Goal: Task Accomplishment & Management: Manage account settings

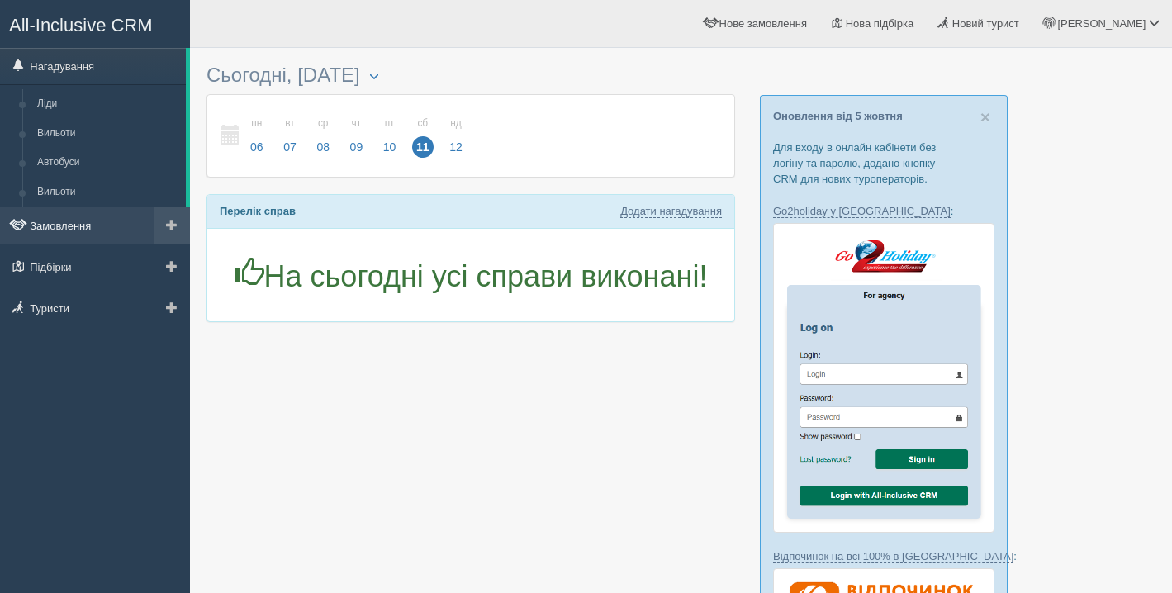
click at [91, 236] on link "Замовлення" at bounding box center [95, 225] width 190 height 36
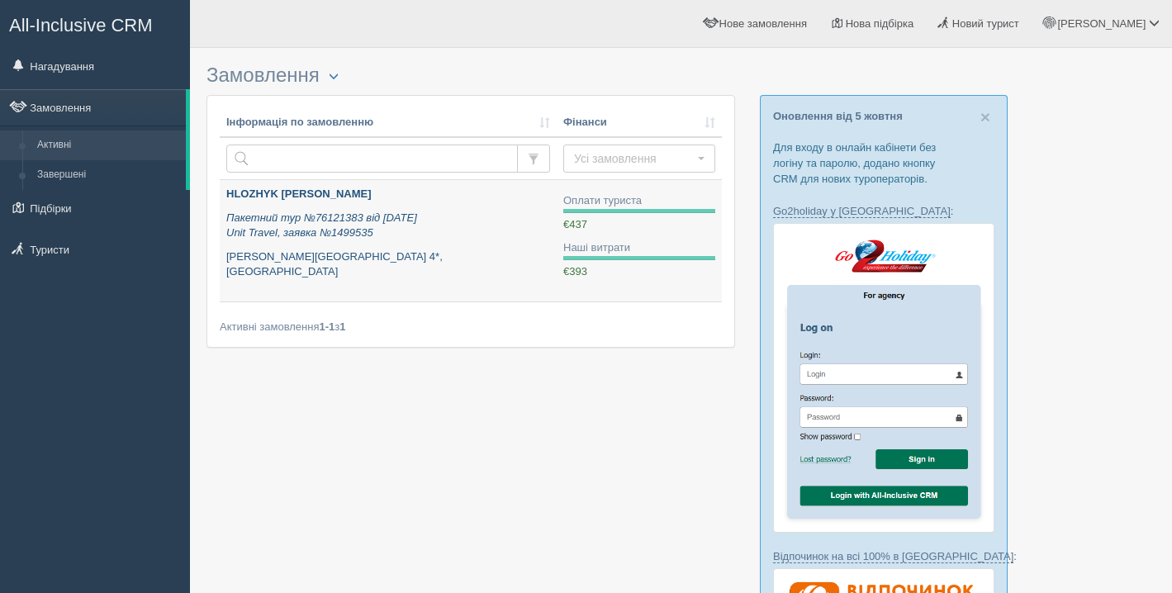
click at [376, 297] on link "HLOZHYK OLHA Пакетний тур №76121383 від 25.09.2025 Unit Travel, заявка №1499535…" at bounding box center [388, 240] width 337 height 121
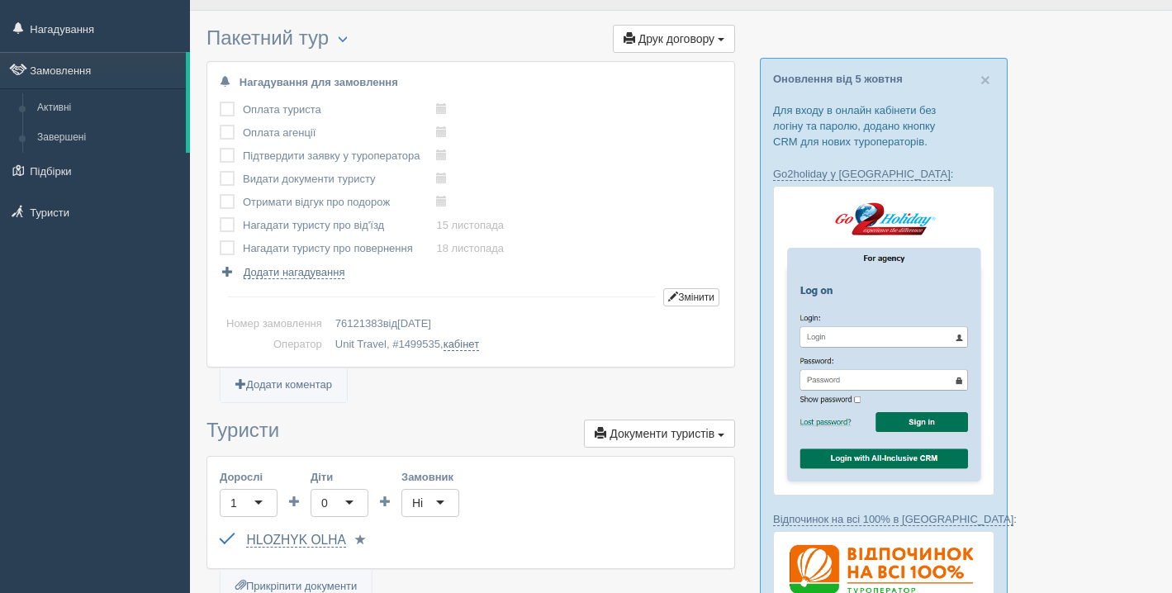
scroll to position [36, 0]
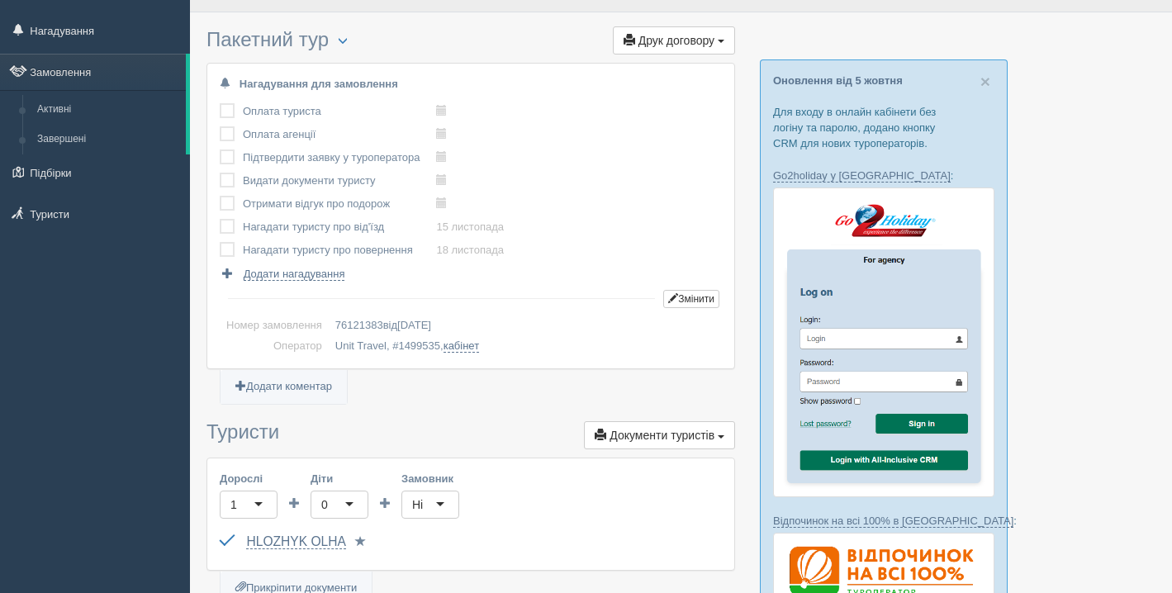
click at [220, 103] on label at bounding box center [220, 103] width 0 height 0
click at [0, 0] on input "checkbox" at bounding box center [0, 0] width 0 height 0
click at [220, 126] on label at bounding box center [220, 126] width 0 height 0
click at [0, 0] on input "checkbox" at bounding box center [0, 0] width 0 height 0
click at [220, 150] on label at bounding box center [220, 150] width 0 height 0
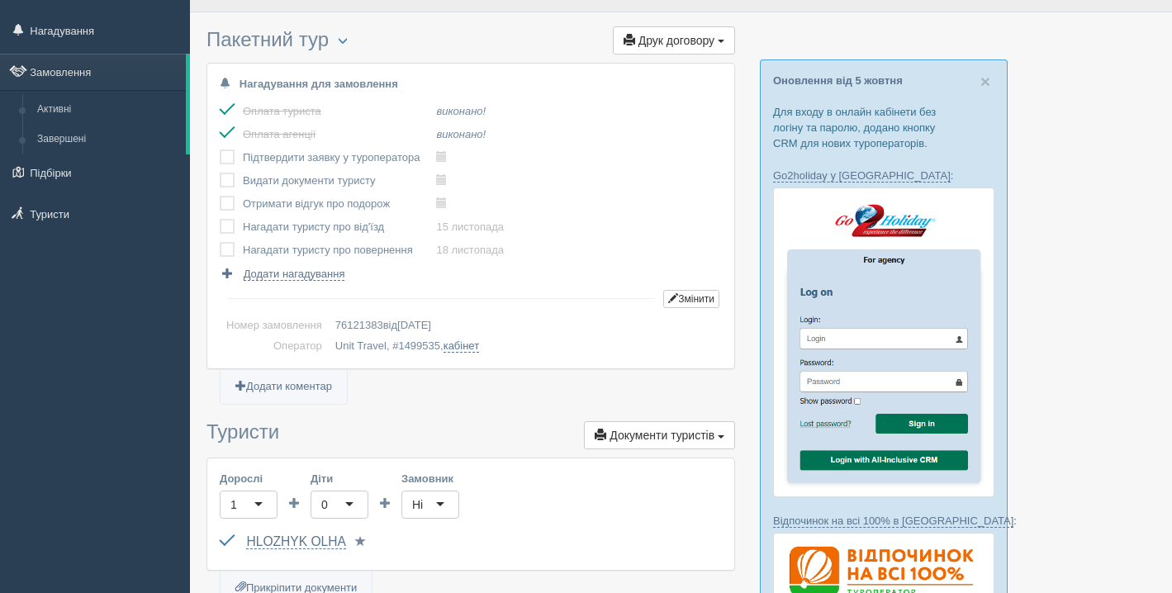
click at [0, 0] on input "checkbox" at bounding box center [0, 0] width 0 height 0
click at [220, 173] on label at bounding box center [220, 173] width 0 height 0
click at [0, 0] on input "checkbox" at bounding box center [0, 0] width 0 height 0
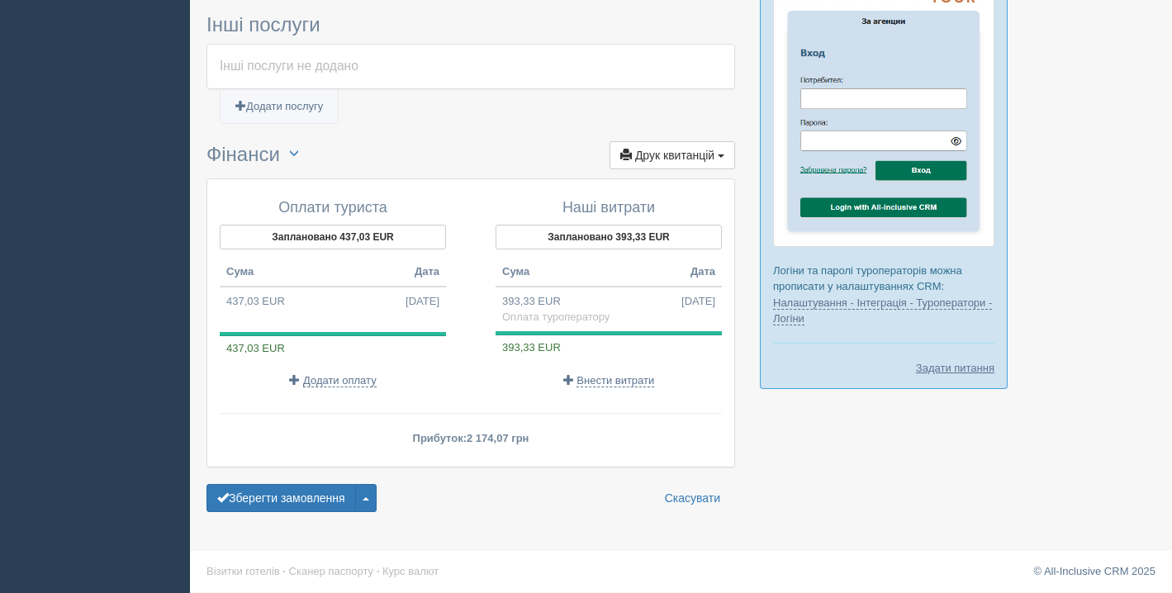
scroll to position [1000, 0]
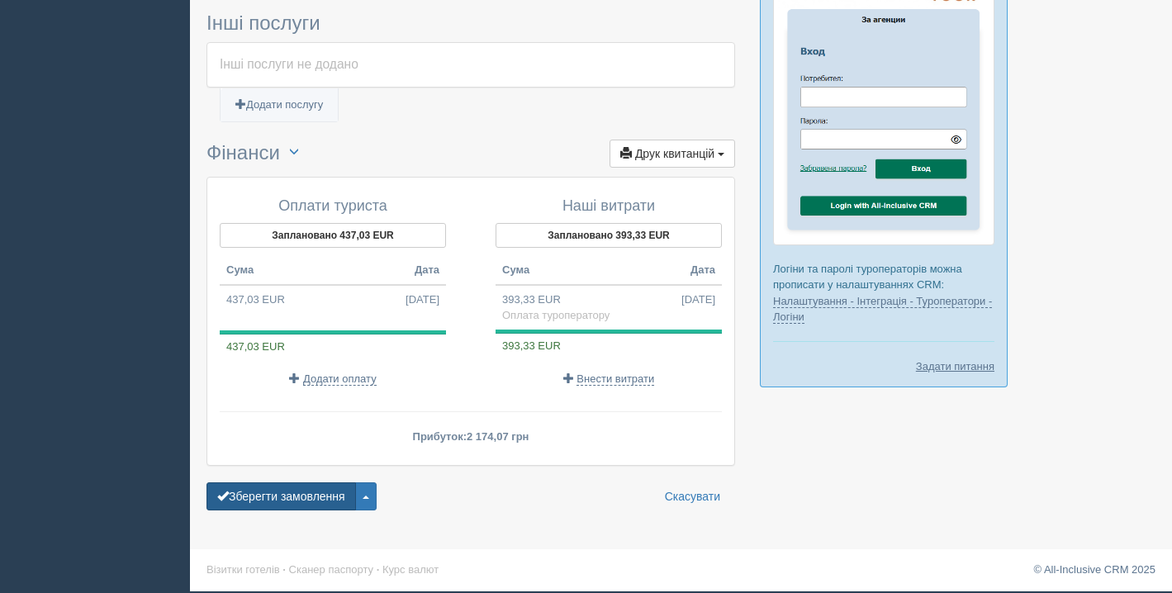
click at [289, 499] on button "Зберегти замовлення" at bounding box center [282, 496] width 150 height 28
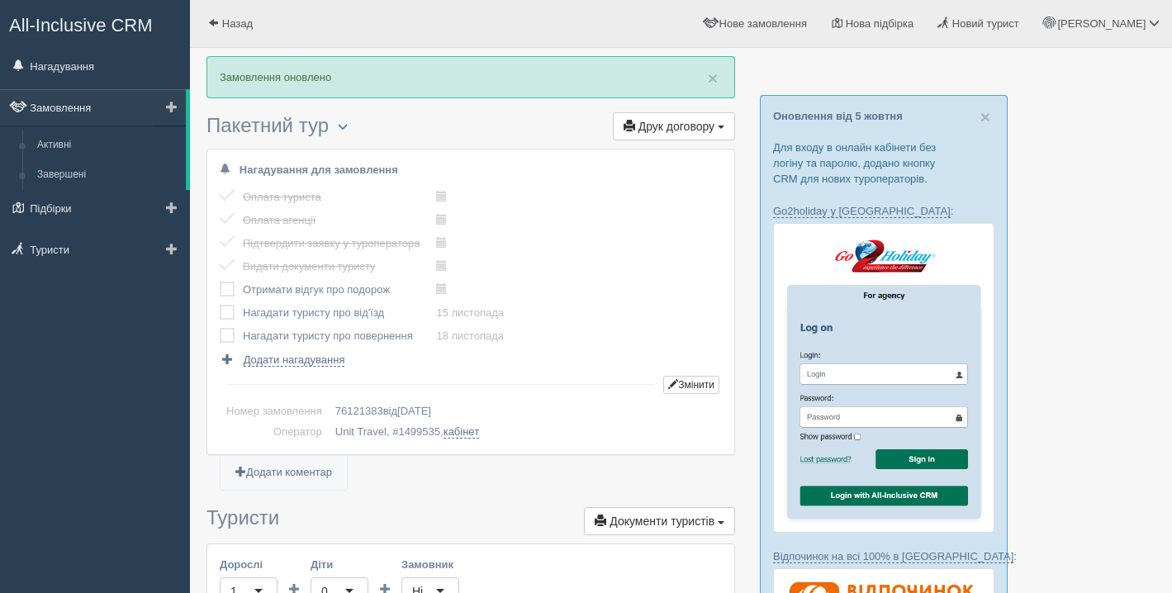
click at [98, 110] on link "Замовлення" at bounding box center [93, 107] width 186 height 36
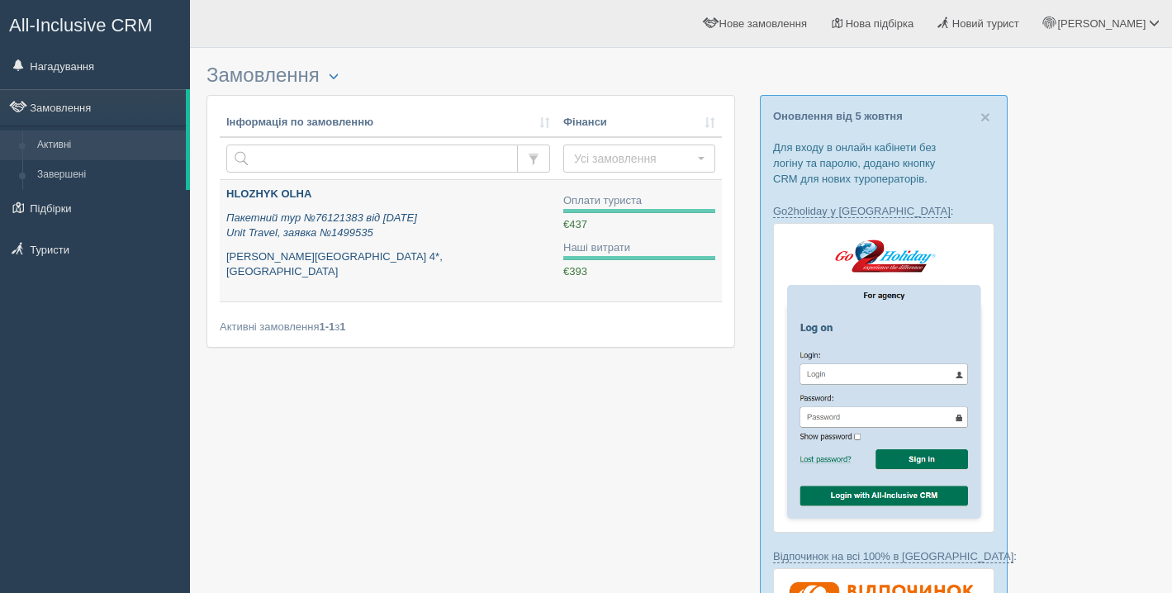
click at [394, 246] on div "HLOZHYK OLHA Пакетний тур №76121383 від 25.09.2025 Unit Travel, заявка №1499535…" at bounding box center [388, 233] width 324 height 93
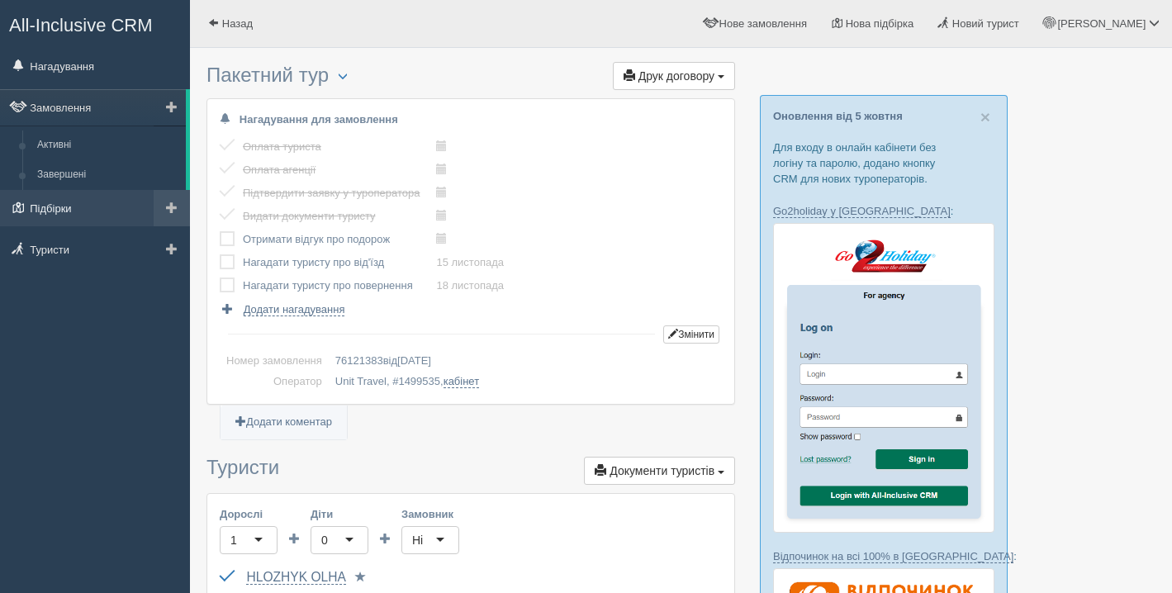
click at [78, 217] on link "Підбірки" at bounding box center [95, 208] width 190 height 36
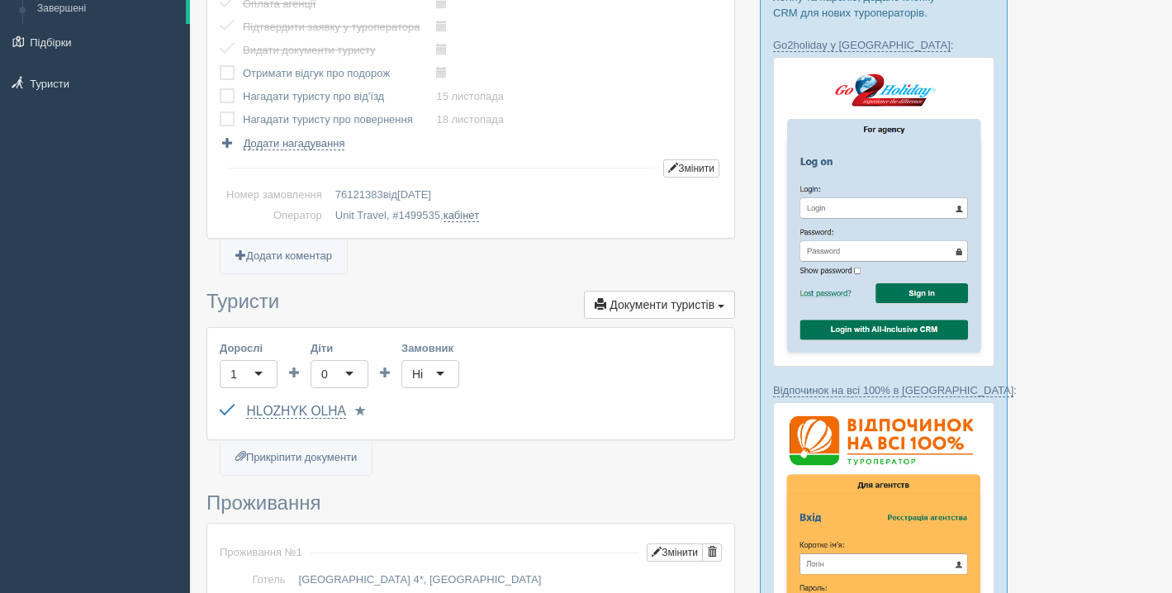
scroll to position [171, 0]
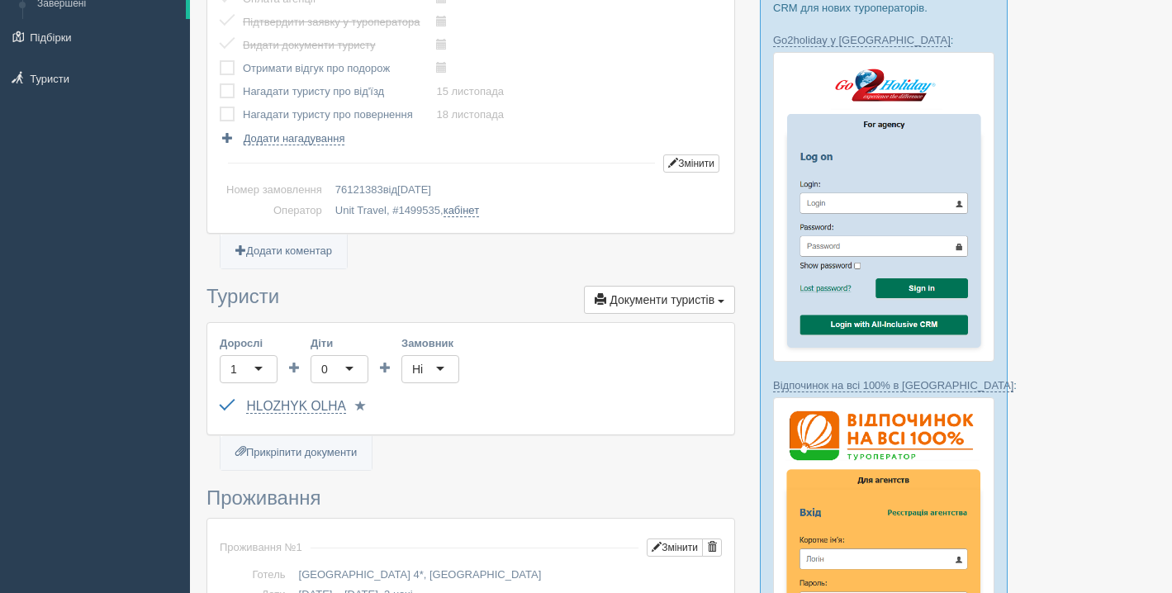
click at [359, 404] on span at bounding box center [360, 406] width 11 height 11
click at [220, 399] on label at bounding box center [220, 399] width 0 height 0
click at [0, 0] on input "checkbox" at bounding box center [0, 0] width 0 height 0
click at [425, 411] on button "Обрати іншого..." at bounding box center [429, 406] width 103 height 25
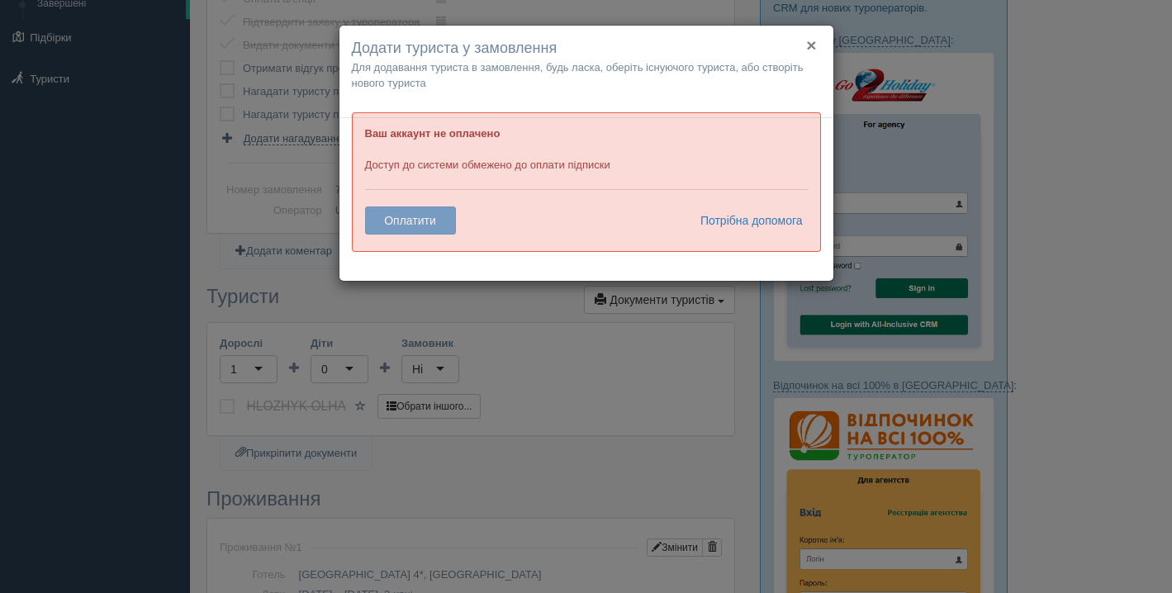
click at [808, 47] on button "×" at bounding box center [811, 44] width 10 height 17
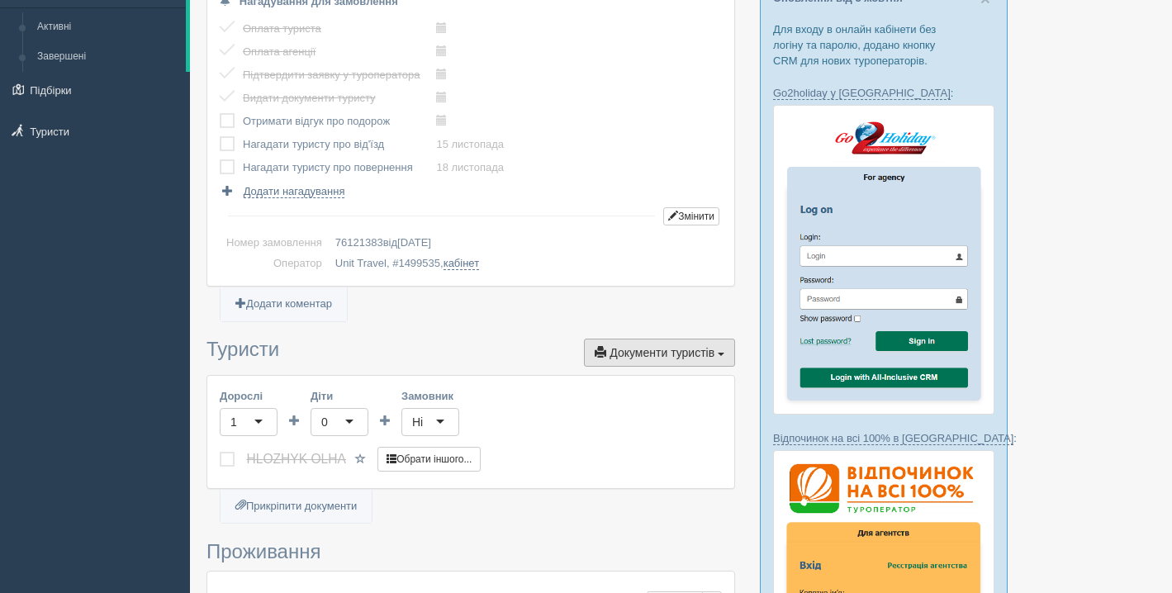
scroll to position [122, 0]
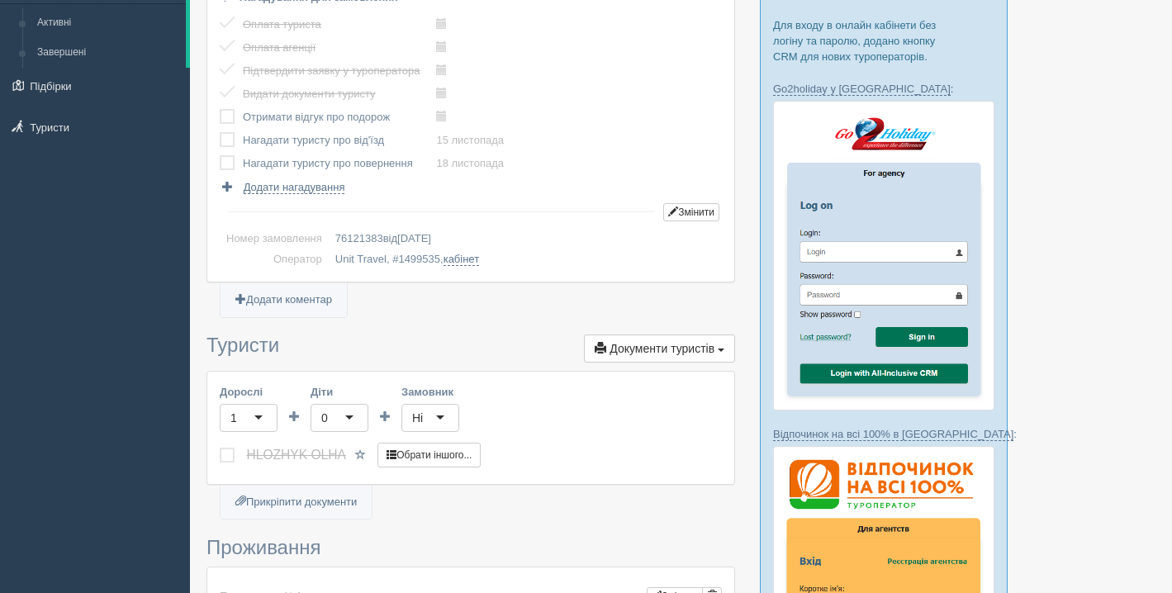
click at [263, 416] on div "1" at bounding box center [249, 418] width 58 height 28
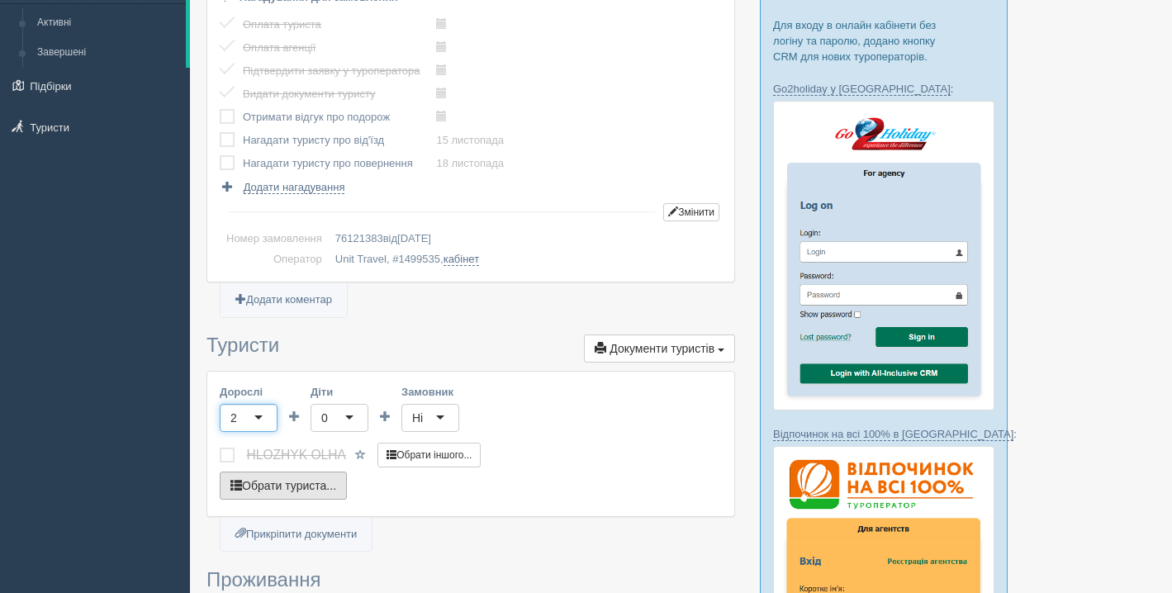
scroll to position [0, 0]
click at [331, 482] on button "Обрати туриста..." at bounding box center [283, 486] width 127 height 28
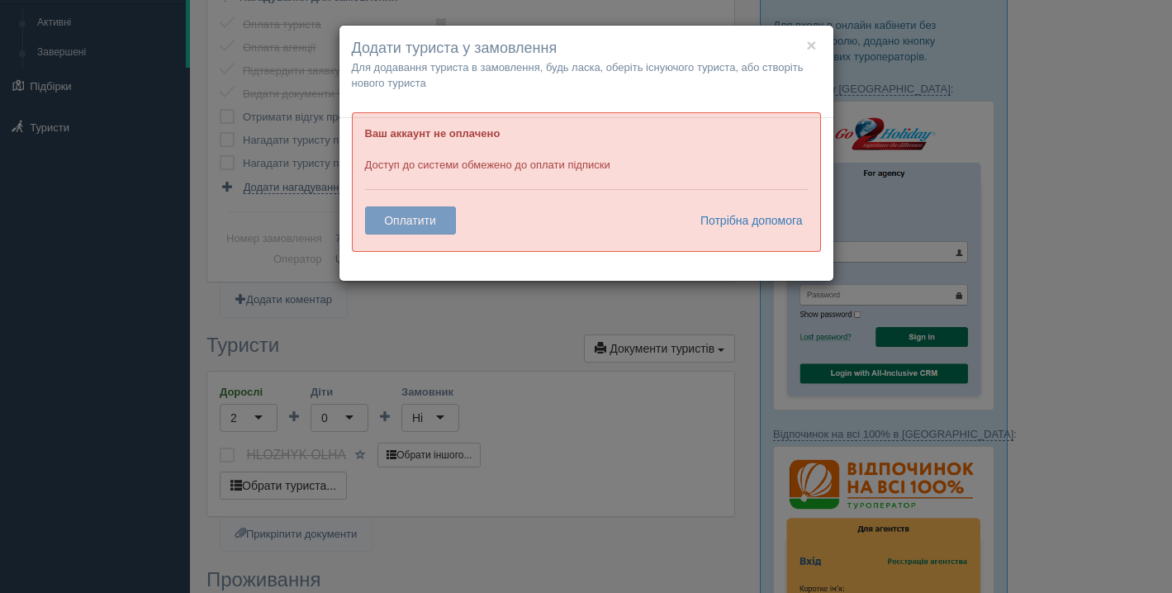
click at [825, 45] on div "× Додати туриста у замовлення Для додавання туриста в замовлення, будь ласка, о…" at bounding box center [587, 72] width 494 height 93
click at [126, 115] on div "× Додати туриста у замовлення Для додавання туриста в замовлення, будь ласка, о…" at bounding box center [586, 296] width 1172 height 593
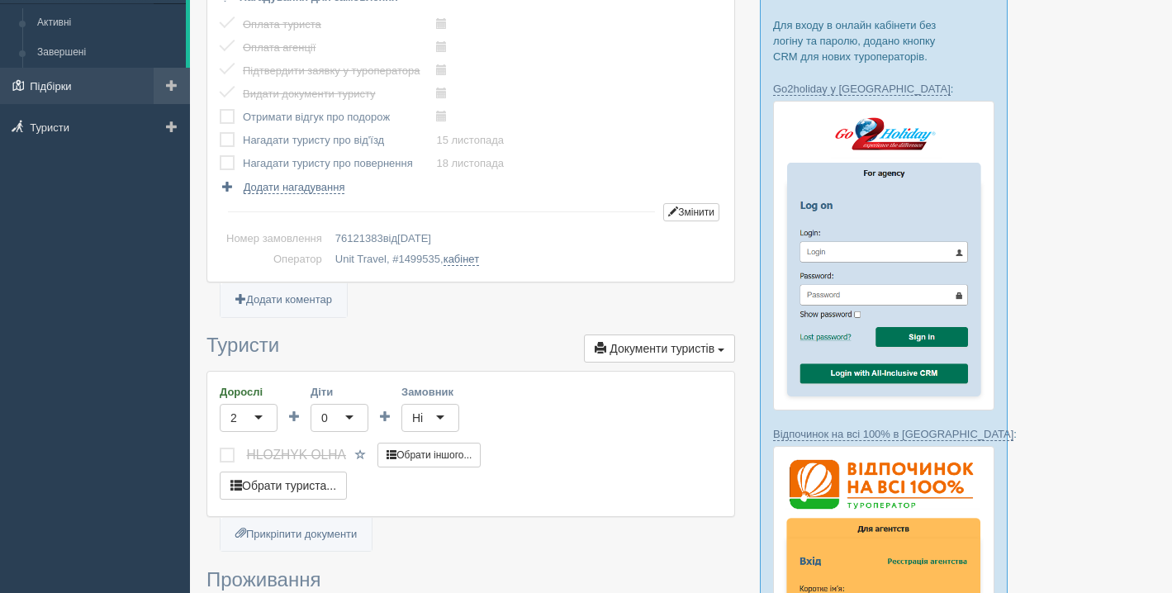
click at [91, 90] on link "Підбірки" at bounding box center [95, 86] width 190 height 36
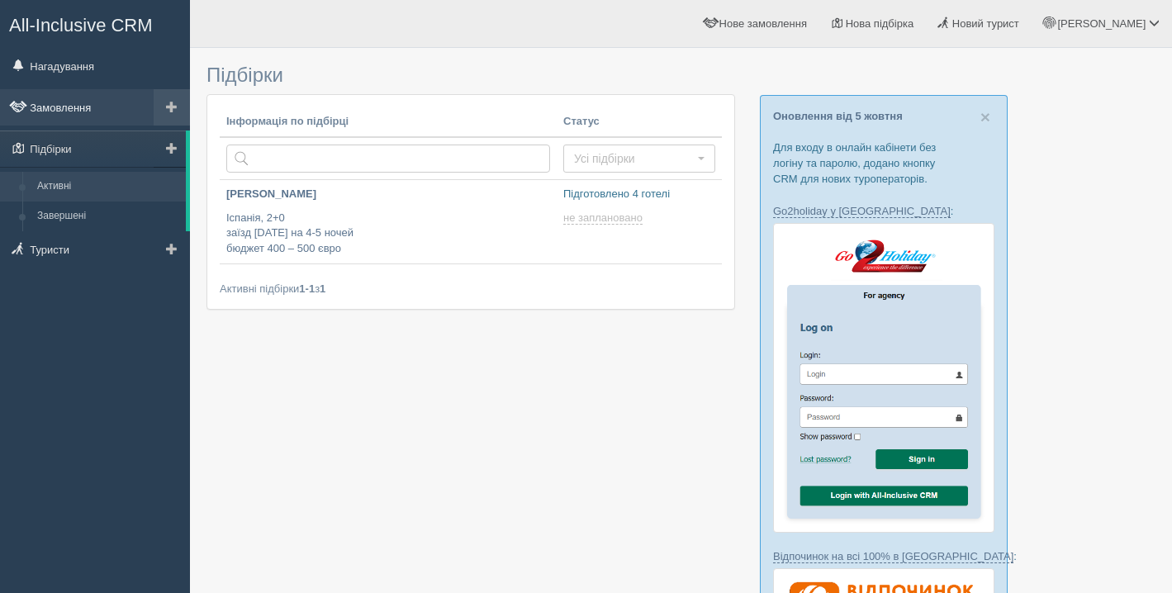
click at [93, 114] on link "Замовлення" at bounding box center [95, 107] width 190 height 36
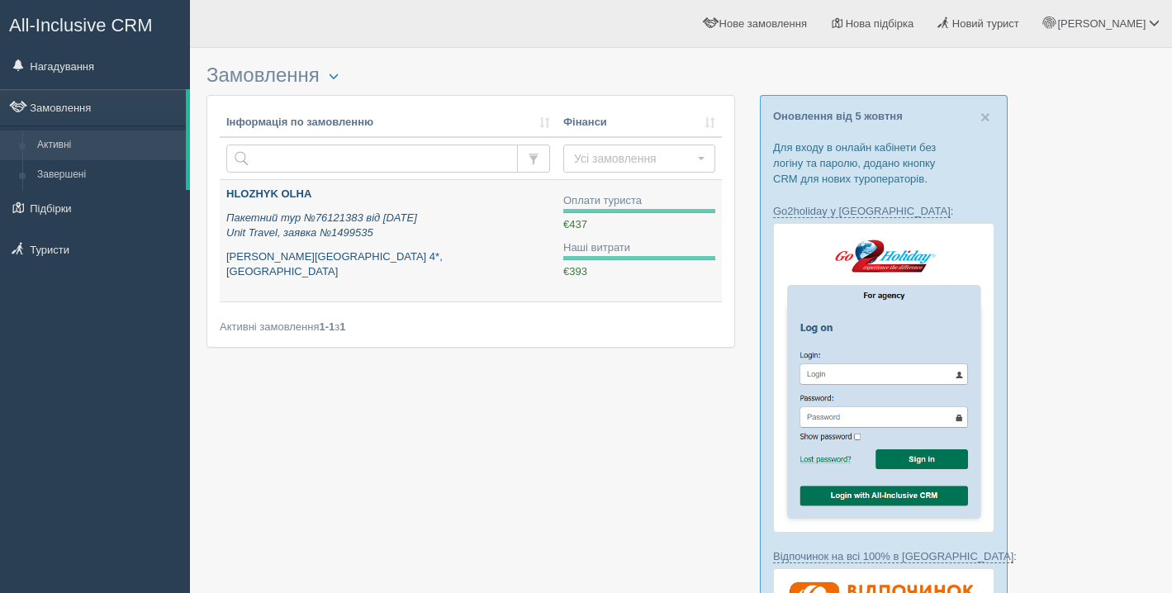
click at [374, 231] on icon "Пакетний тур №76121383 від [DATE] Unit Travel, заявка №1499535" at bounding box center [321, 225] width 191 height 28
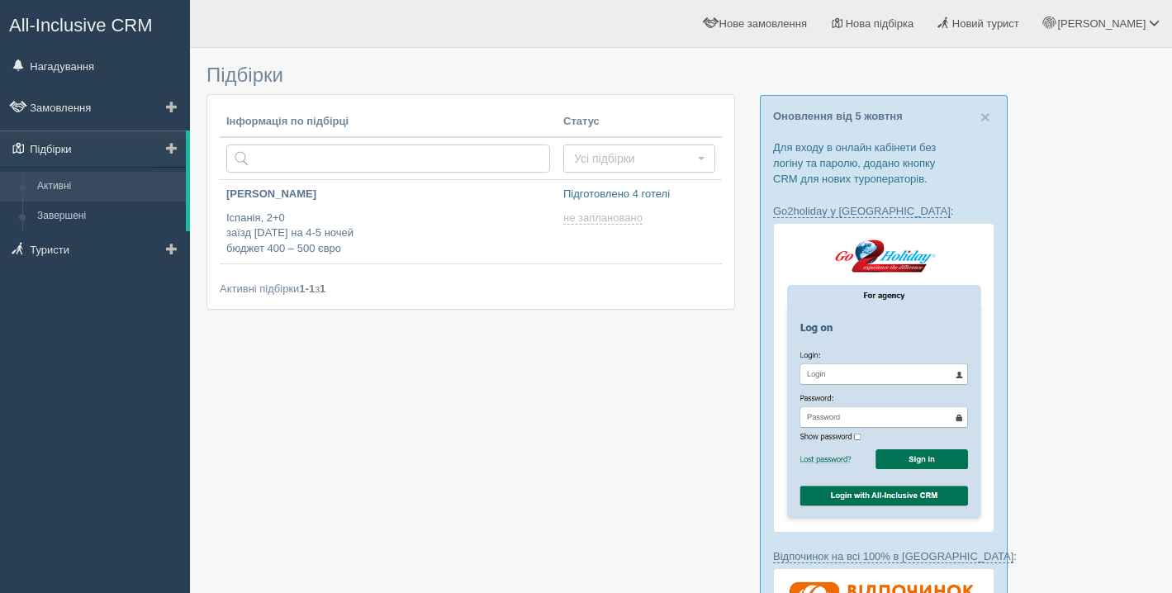
click at [105, 152] on link "Підбірки" at bounding box center [93, 149] width 186 height 36
click at [86, 108] on link "Замовлення" at bounding box center [95, 107] width 190 height 36
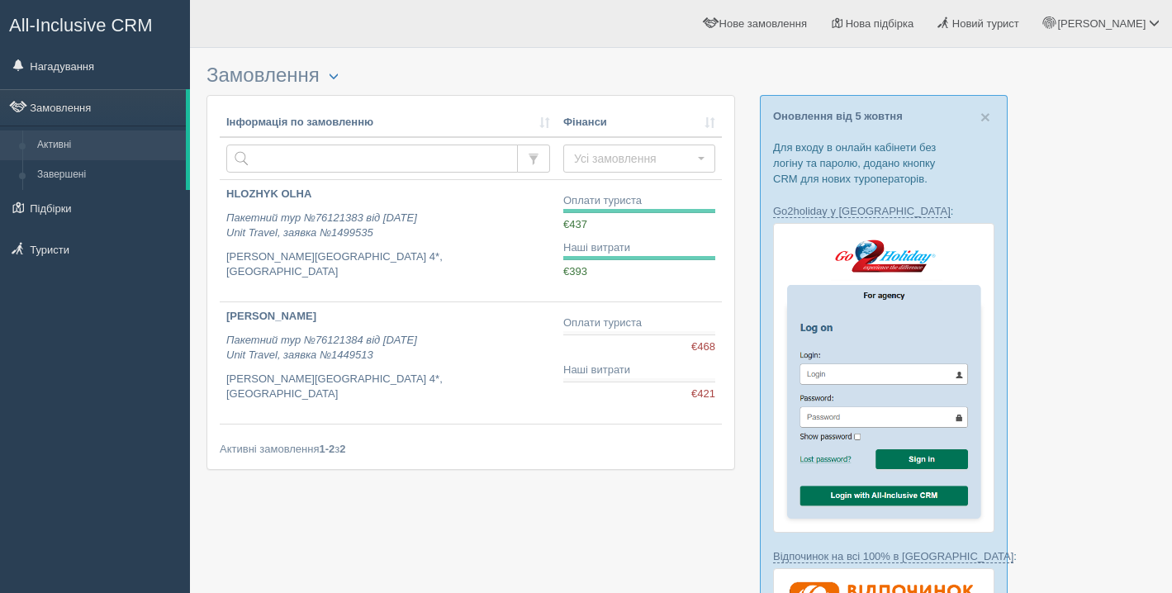
click at [402, 430] on div "Інформація по замовленню Фінанси Усі замовлення Усі замовлення Повністю оплачен…" at bounding box center [471, 282] width 502 height 349
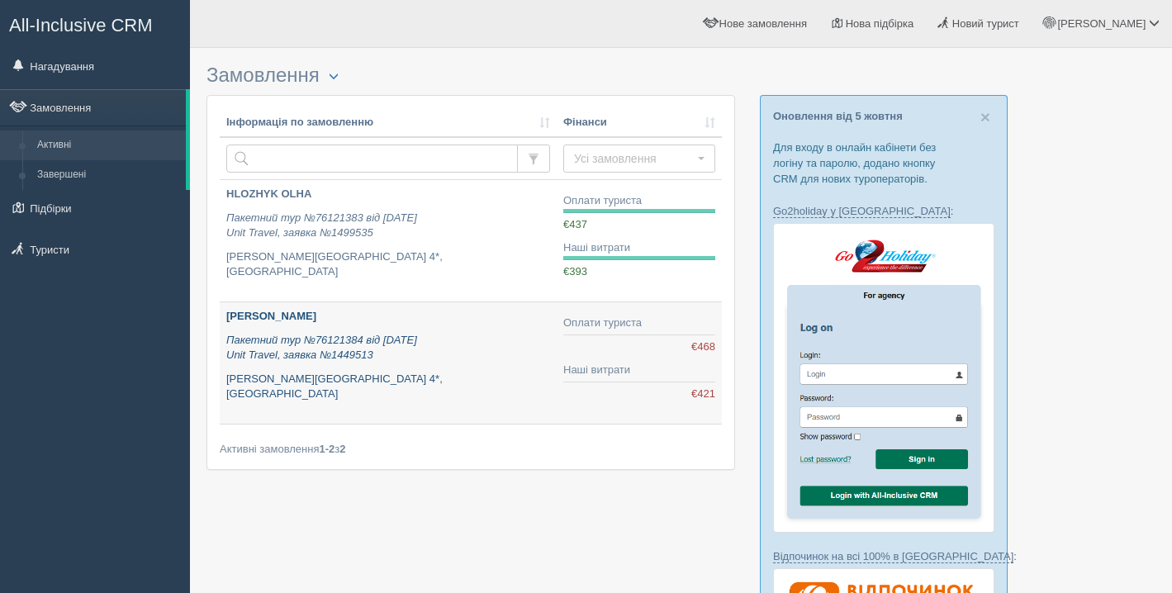
click at [397, 415] on link "DARMOHRAY IHOR Пакетний тур №76121384 від 20.06.2025 Unit Travel, заявка №14495…" at bounding box center [388, 362] width 337 height 121
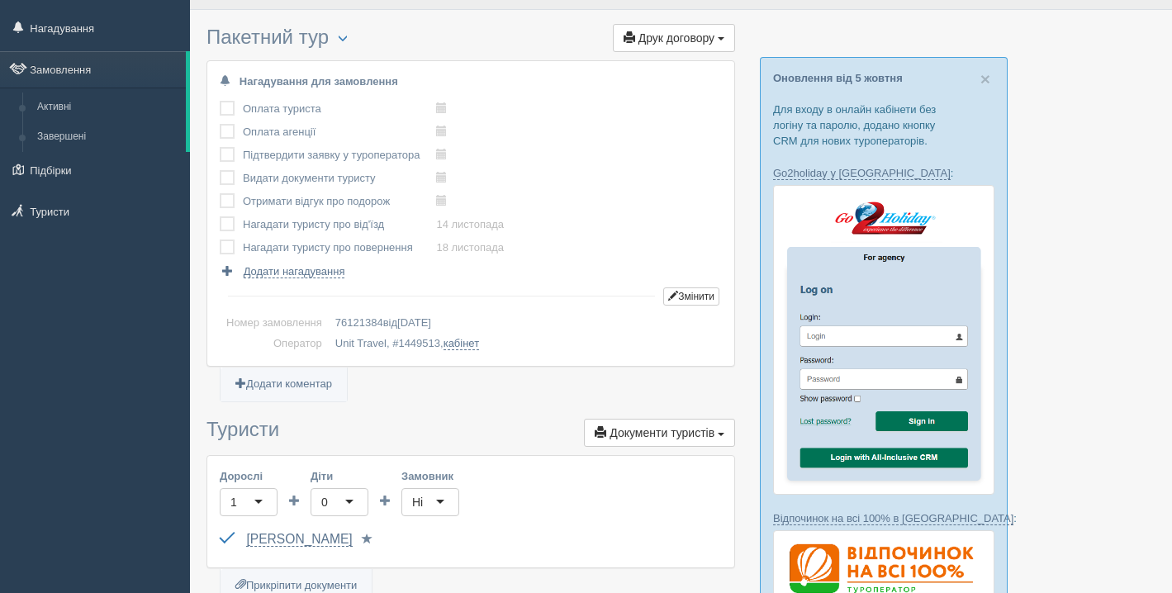
scroll to position [12, 0]
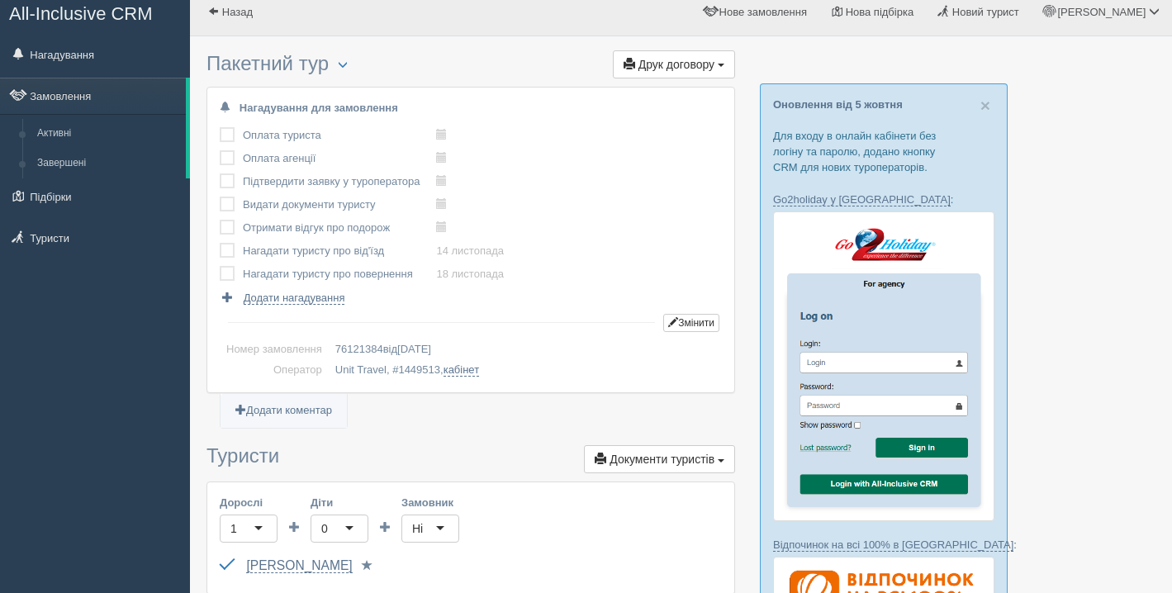
click at [111, 6] on span "All-Inclusive CRM" at bounding box center [81, 13] width 144 height 21
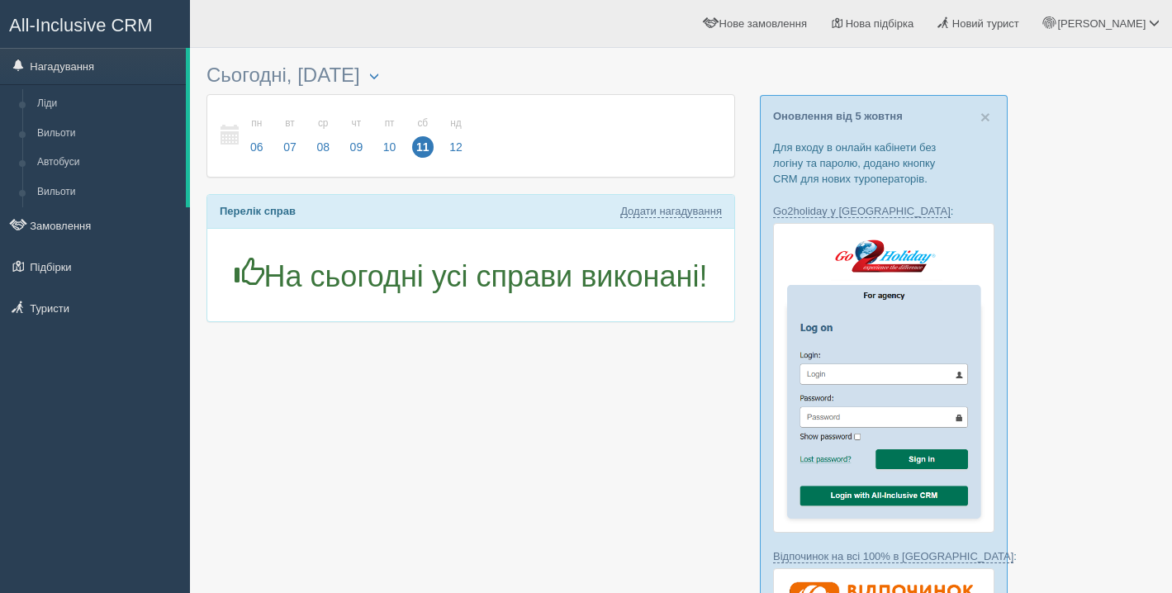
click at [55, 26] on span "All-Inclusive CRM" at bounding box center [81, 25] width 144 height 21
click at [56, 217] on link "Замовлення" at bounding box center [95, 225] width 190 height 36
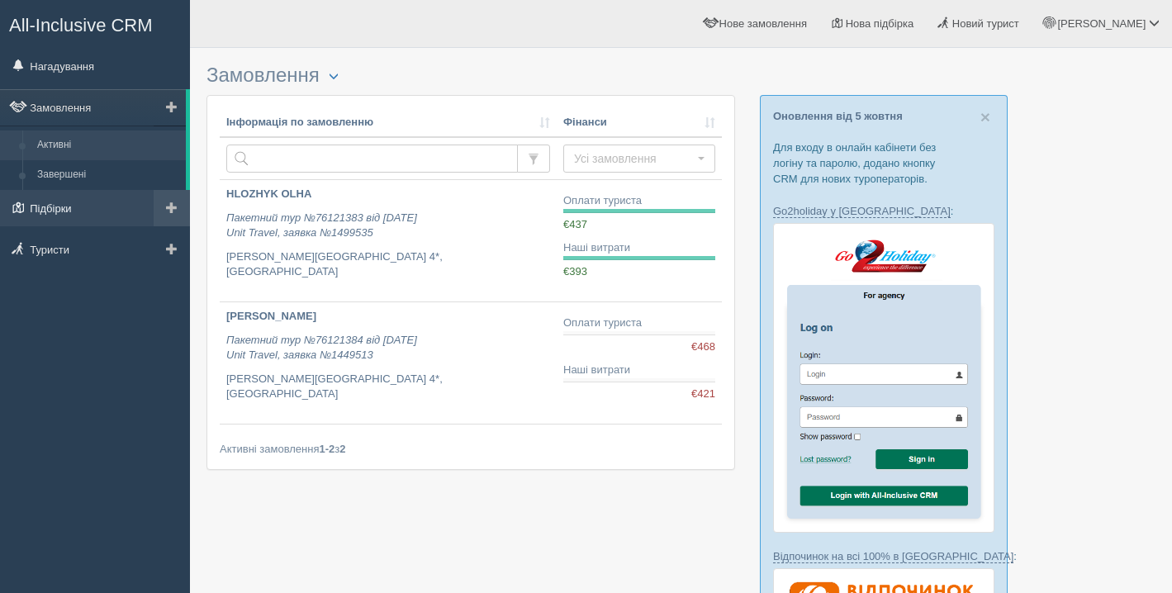
click at [101, 206] on link "Підбірки" at bounding box center [95, 208] width 190 height 36
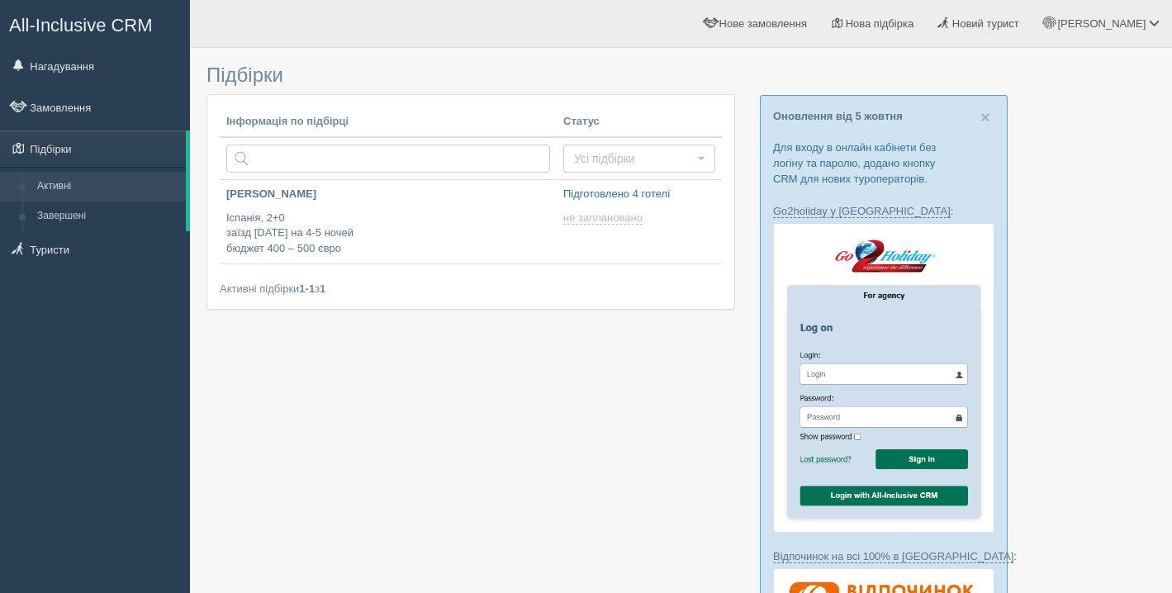
click at [76, 108] on link "Замовлення" at bounding box center [95, 107] width 190 height 36
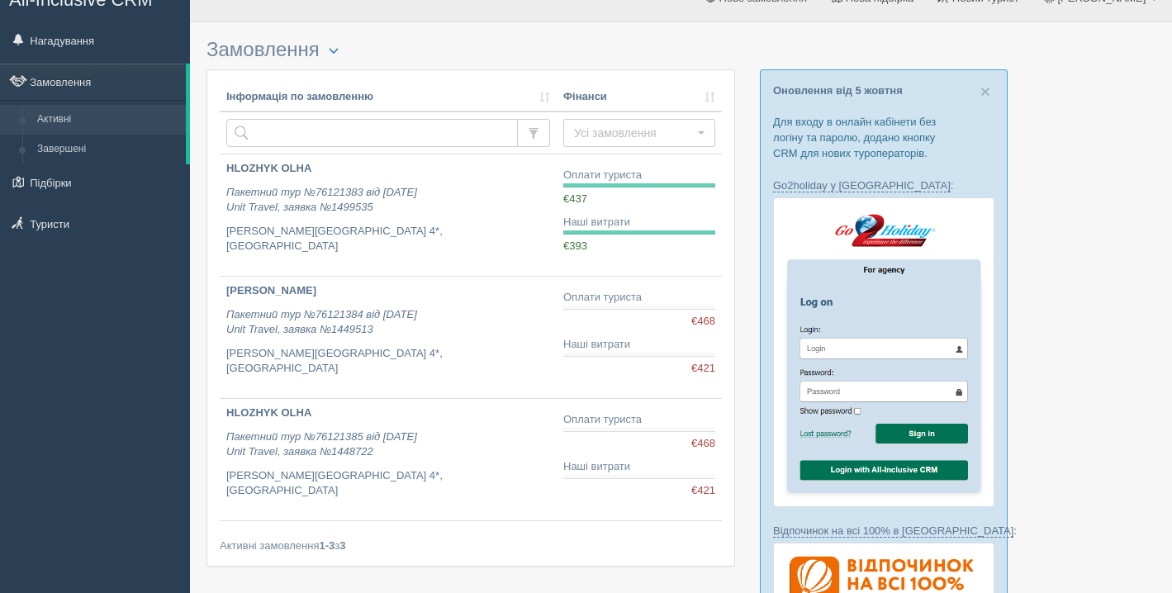
scroll to position [35, 0]
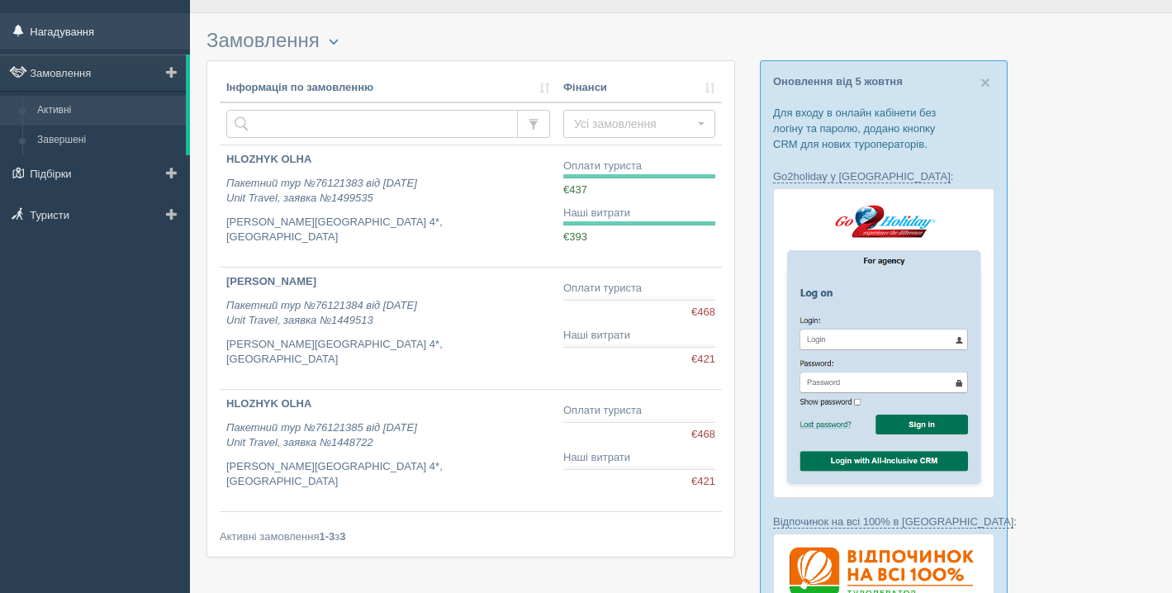
click at [81, 31] on link "Нагадування" at bounding box center [95, 31] width 190 height 36
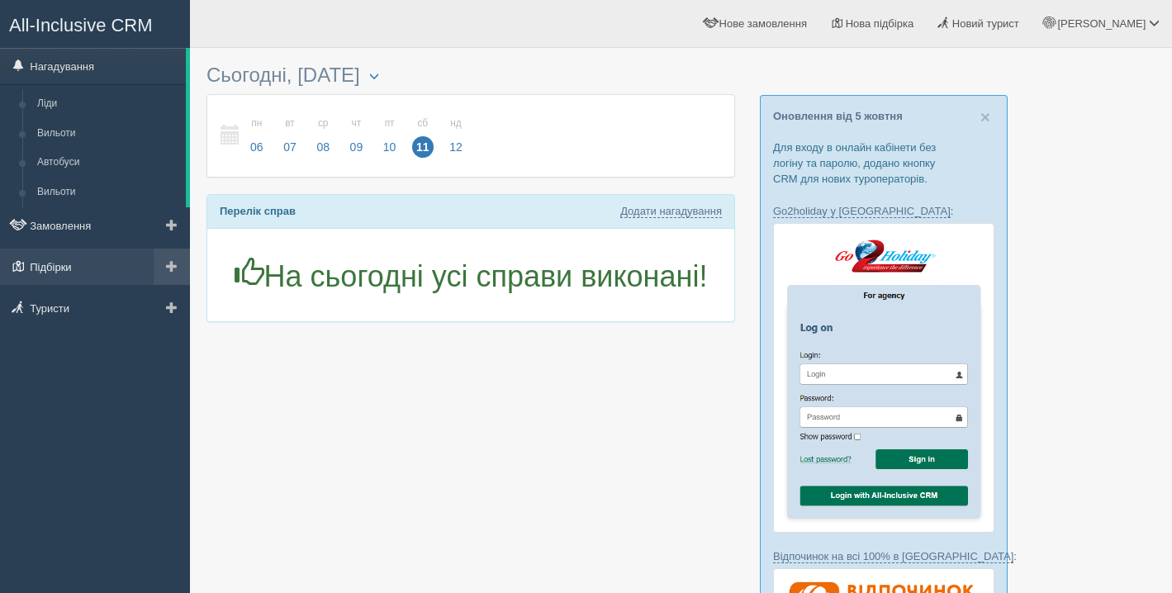
click at [62, 260] on link "Підбірки" at bounding box center [95, 267] width 190 height 36
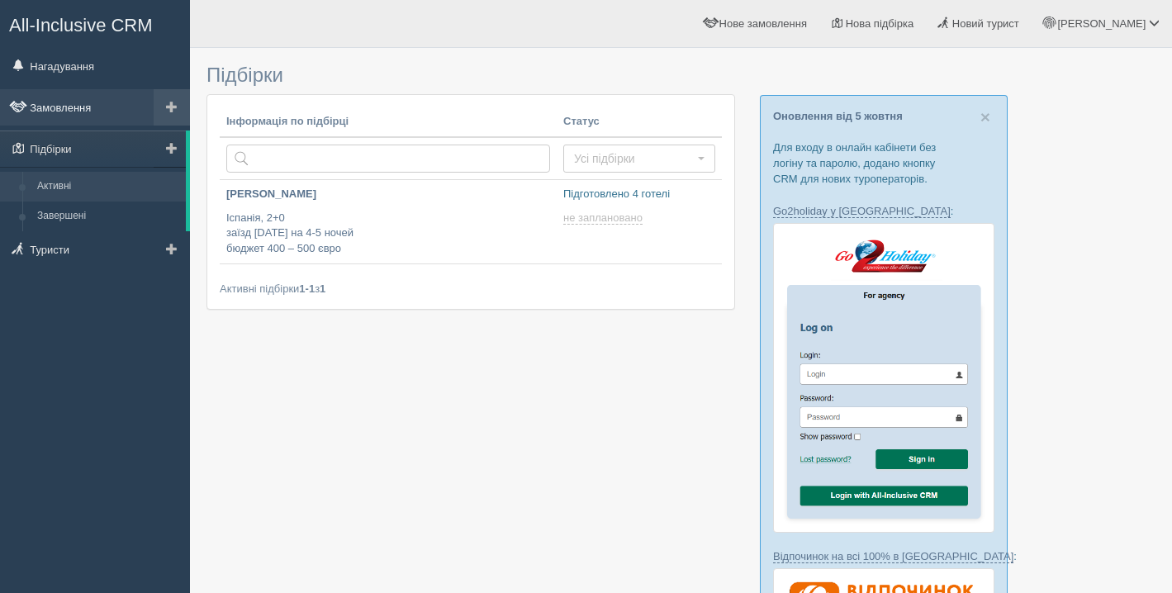
click at [102, 109] on link "Замовлення" at bounding box center [95, 107] width 190 height 36
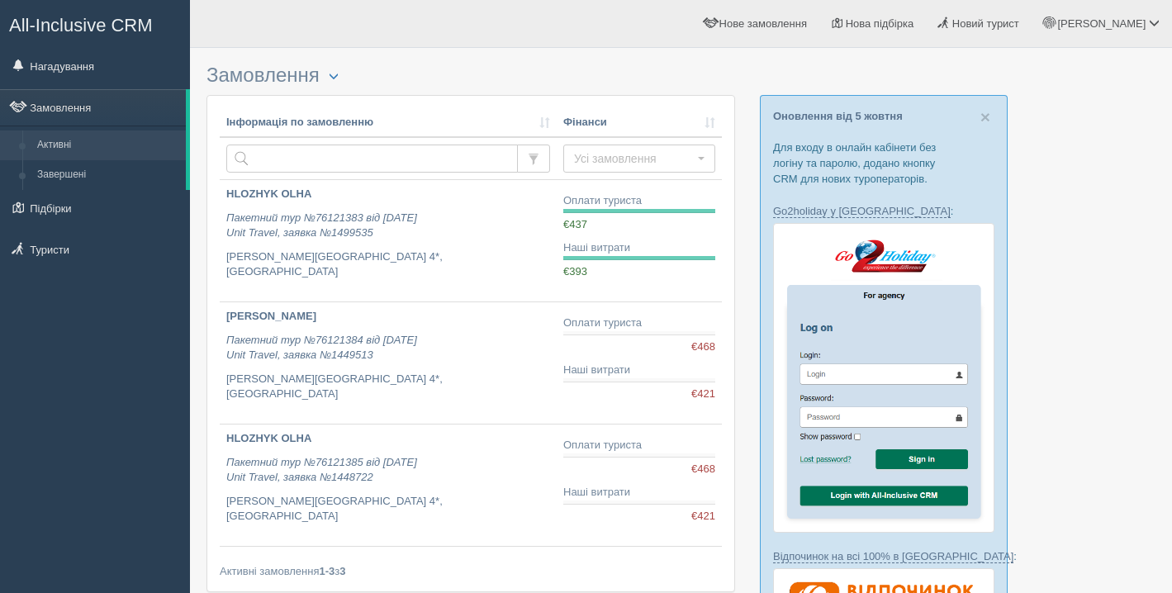
click at [74, 17] on span "All-Inclusive CRM" at bounding box center [81, 25] width 144 height 21
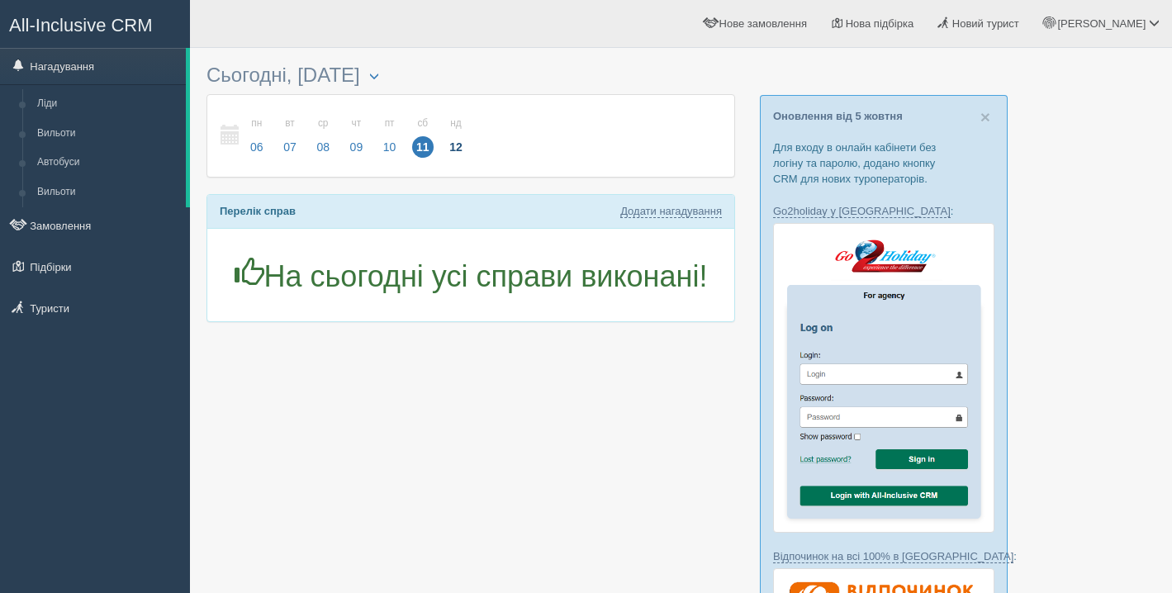
click at [464, 147] on span "12" at bounding box center [455, 146] width 21 height 21
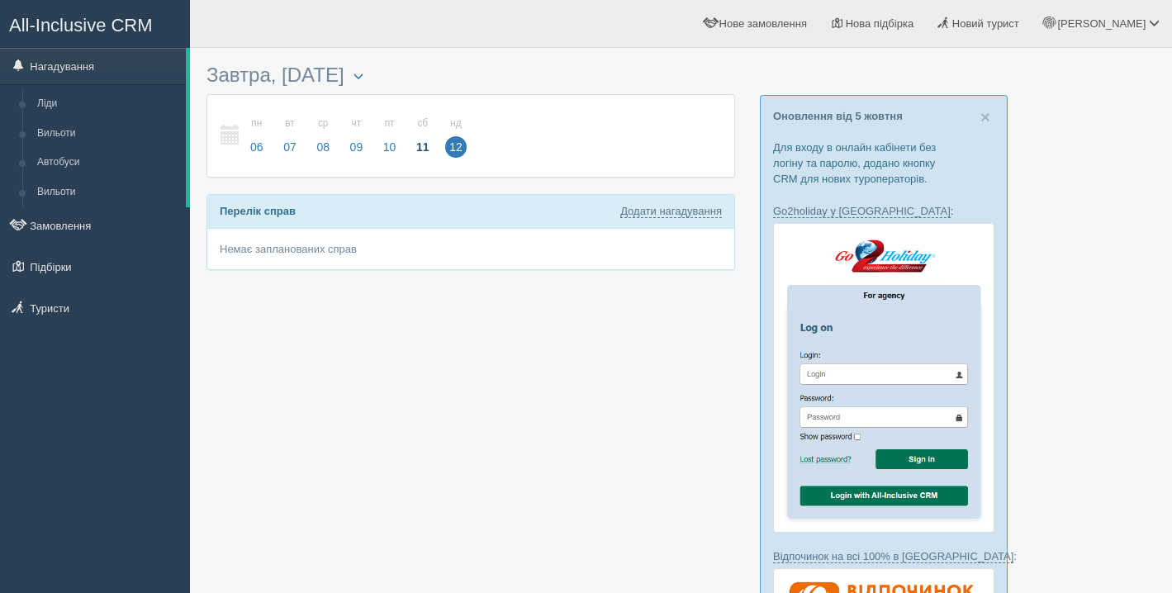
click at [76, 20] on span "All-Inclusive CRM" at bounding box center [81, 25] width 144 height 21
